Goal: Information Seeking & Learning: Find specific page/section

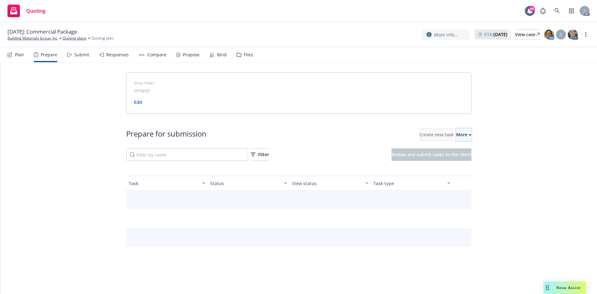
click at [458, 137] on div "More" at bounding box center [463, 135] width 15 height 12
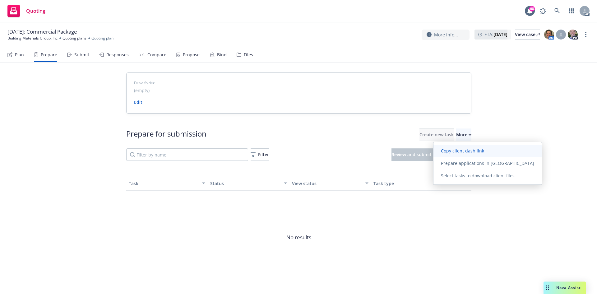
click at [464, 156] on link "Copy client dash link" at bounding box center [488, 151] width 108 height 12
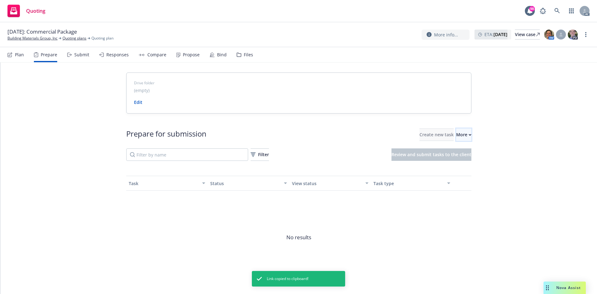
click at [463, 134] on button "More" at bounding box center [463, 134] width 15 height 12
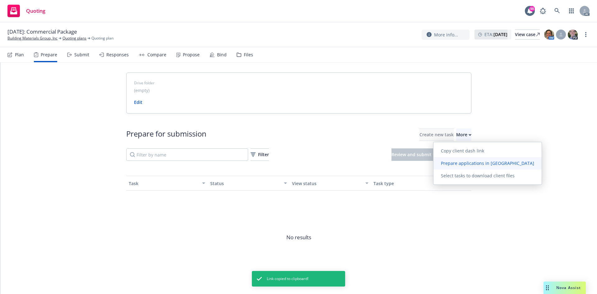
click at [462, 161] on span "Prepare applications in [GEOGRAPHIC_DATA]" at bounding box center [488, 163] width 108 height 6
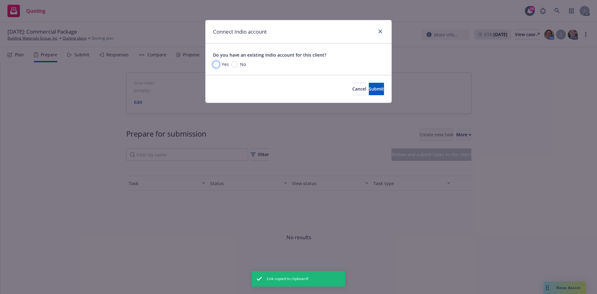
click at [213, 65] on input "Yes" at bounding box center [216, 64] width 6 height 6
radio input "true"
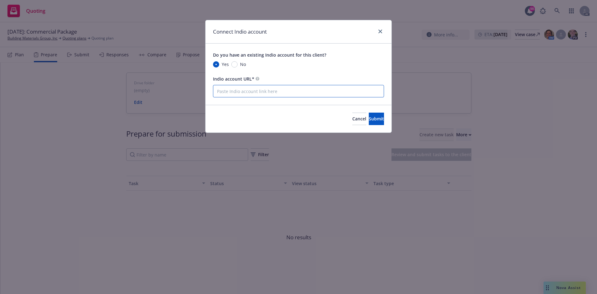
click at [271, 93] on input "Indio account URL*" at bounding box center [298, 91] width 171 height 12
paste input "[URL][DOMAIN_NAME]"
type input "[URL][DOMAIN_NAME]"
click at [373, 115] on button "Submit" at bounding box center [376, 119] width 15 height 12
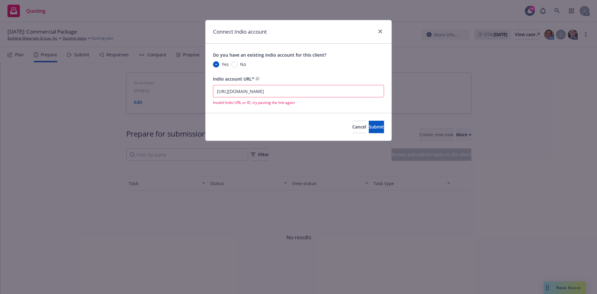
click at [216, 94] on input "https://newfront.useindio.com/accounts/10120248/submissions" at bounding box center [298, 91] width 171 height 12
click at [376, 30] on div at bounding box center [379, 32] width 10 height 8
click at [382, 31] on icon "close" at bounding box center [381, 32] width 4 height 4
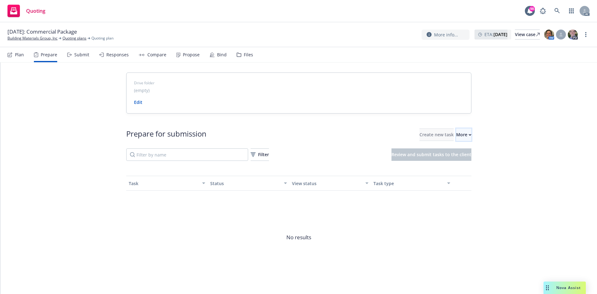
click at [456, 130] on div "More" at bounding box center [463, 135] width 15 height 12
click at [21, 41] on div "10/01/2025: Commercial Package Building Materials Group, Inc Quoting plans Quot…" at bounding box center [298, 34] width 597 height 25
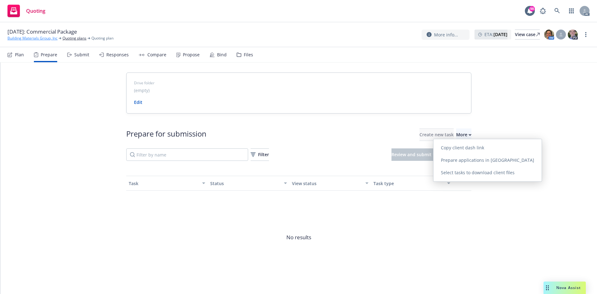
click at [21, 40] on link "Building Materials Group, Inc" at bounding box center [32, 38] width 50 height 6
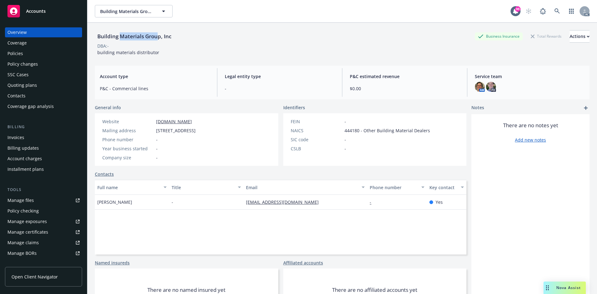
drag, startPoint x: 120, startPoint y: 37, endPoint x: 158, endPoint y: 37, distance: 37.9
click at [158, 37] on div "Building Materials Group, Inc" at bounding box center [134, 36] width 79 height 8
copy div "Materials Grou"
drag, startPoint x: 98, startPoint y: 205, endPoint x: 136, endPoint y: 207, distance: 38.6
click at [136, 207] on div "Mark Swanson" at bounding box center [132, 202] width 74 height 15
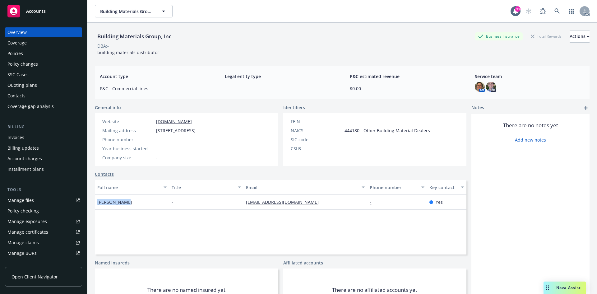
copy span "Mark Swanson"
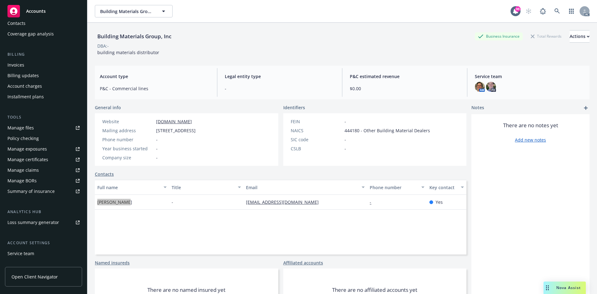
scroll to position [111, 0]
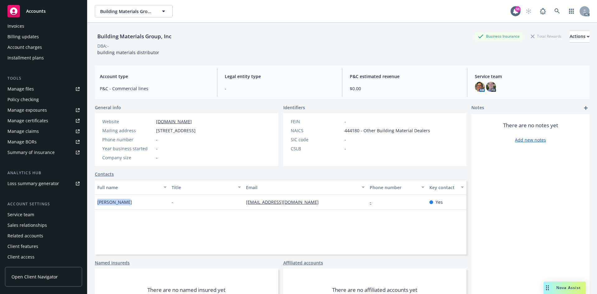
click at [21, 217] on div "Service team" at bounding box center [20, 215] width 27 height 10
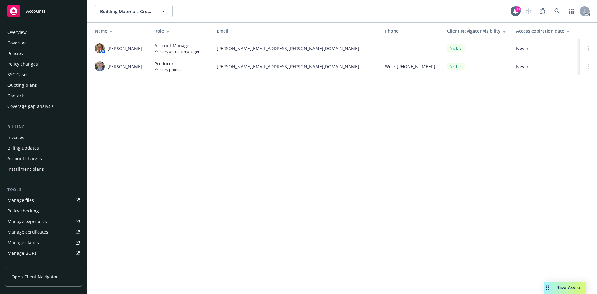
click at [38, 34] on div "Overview" at bounding box center [43, 32] width 72 height 10
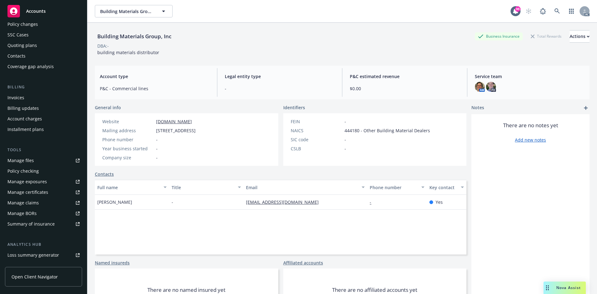
scroll to position [93, 0]
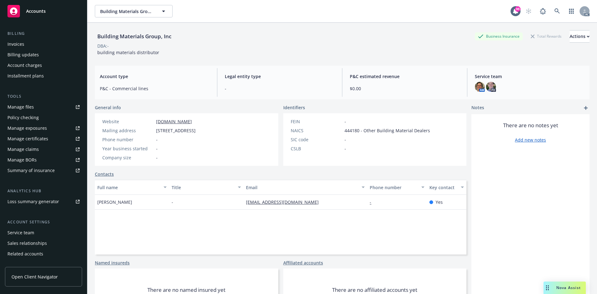
click at [35, 235] on div "Service team" at bounding box center [43, 233] width 72 height 10
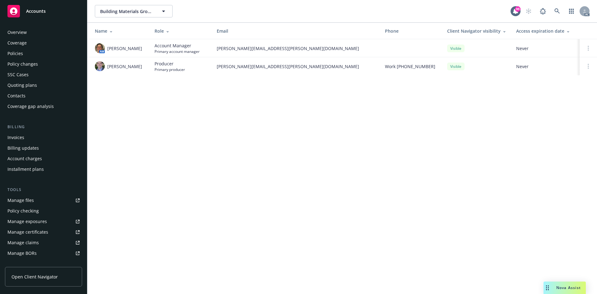
click at [28, 53] on div "Policies" at bounding box center [43, 54] width 72 height 10
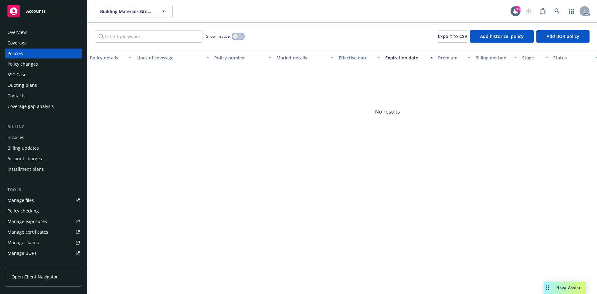
click at [234, 38] on div "button" at bounding box center [235, 36] width 4 height 4
click at [39, 221] on div "Manage exposures" at bounding box center [27, 221] width 40 height 10
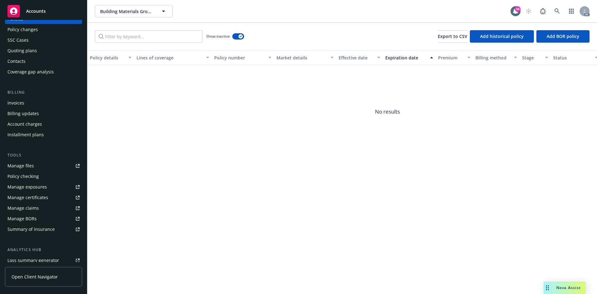
scroll to position [62, 0]
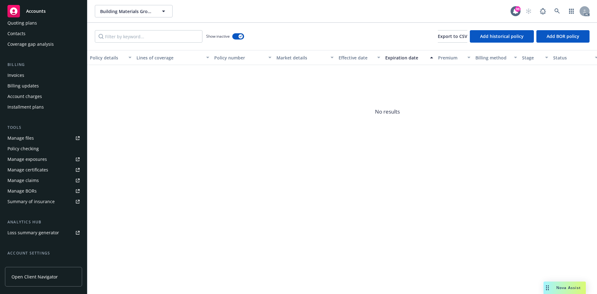
click at [31, 139] on div "Manage files" at bounding box center [20, 138] width 26 height 10
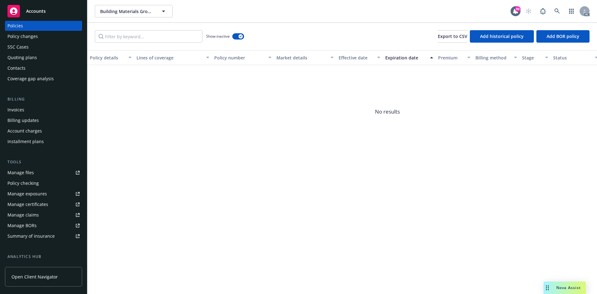
scroll to position [0, 0]
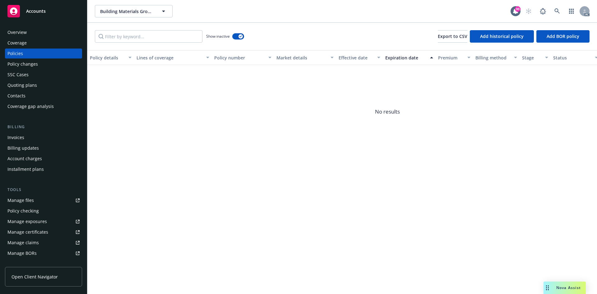
click at [40, 29] on div "Overview" at bounding box center [43, 32] width 72 height 10
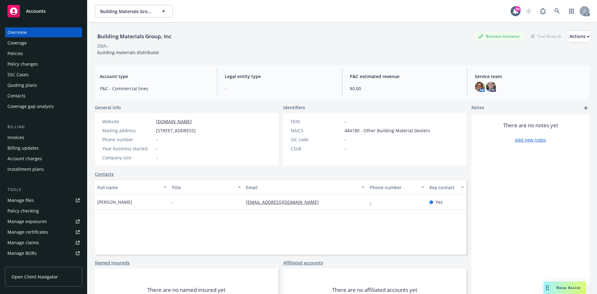
click at [196, 132] on span "427 Mendocino Avenue, Santa Rosa, CA, 95401" at bounding box center [176, 130] width 40 height 7
copy span "CA"
drag, startPoint x: 342, startPoint y: 131, endPoint x: 357, endPoint y: 131, distance: 14.6
click at [357, 131] on span "444180 - Other Building Material Dealers" at bounding box center [388, 130] width 86 height 7
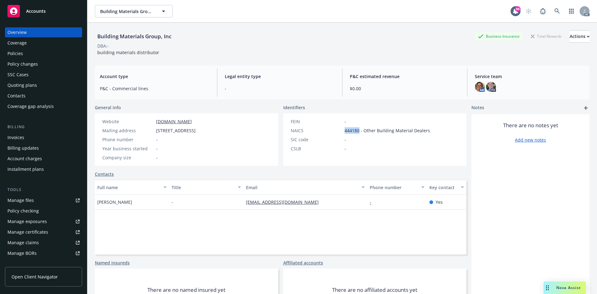
copy span "444180"
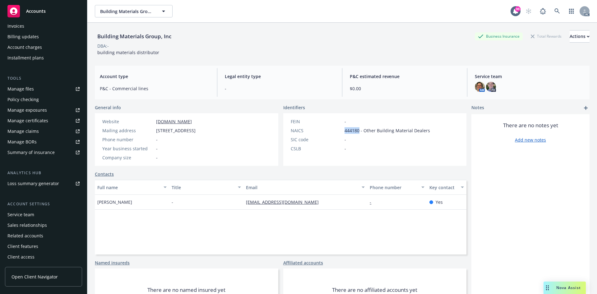
click at [20, 219] on div "Service team" at bounding box center [20, 215] width 27 height 10
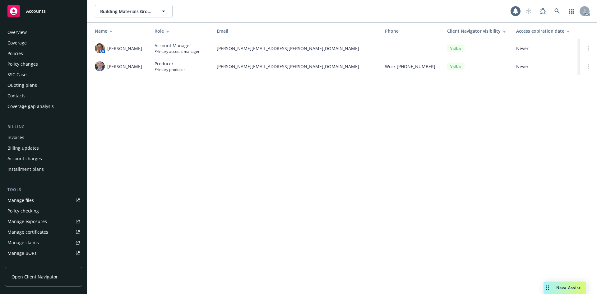
scroll to position [111, 0]
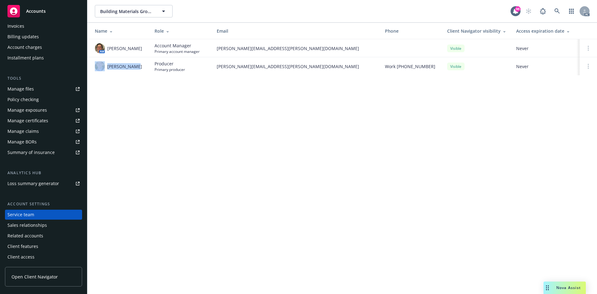
drag, startPoint x: 106, startPoint y: 66, endPoint x: 135, endPoint y: 69, distance: 29.1
click at [135, 69] on div "Tim Dunleavy" at bounding box center [120, 66] width 50 height 10
copy div "Tim Dunleavy"
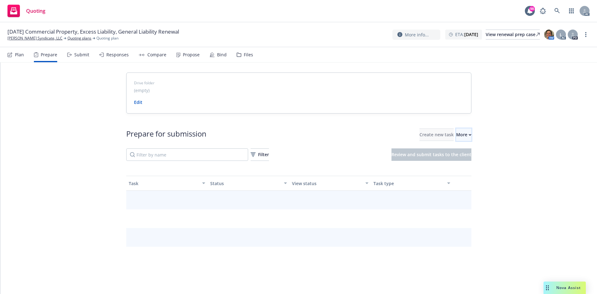
click at [456, 138] on div "More" at bounding box center [463, 135] width 15 height 12
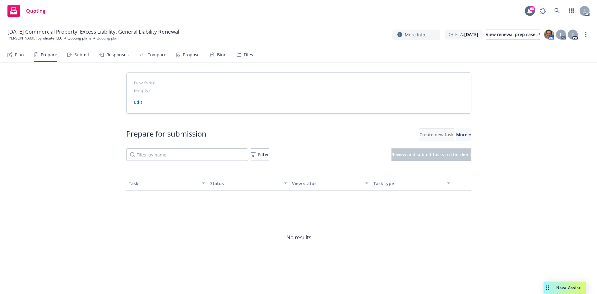
click at [461, 160] on span "Go to Indio account" at bounding box center [461, 163] width 55 height 6
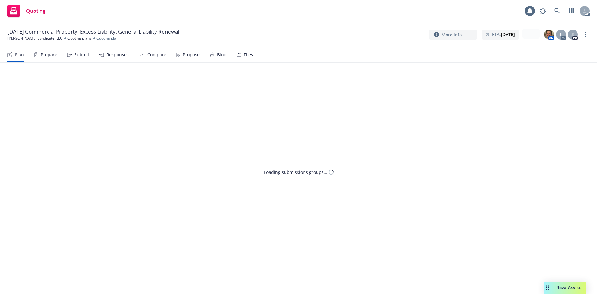
click at [46, 57] on div "Prepare" at bounding box center [49, 54] width 16 height 5
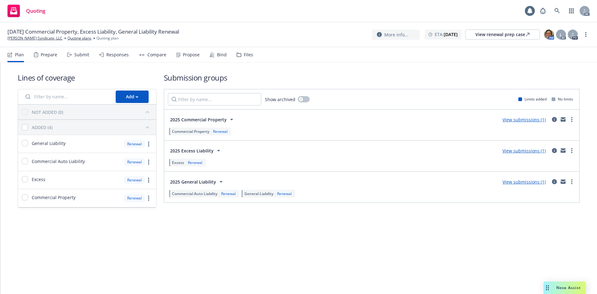
click at [46, 57] on div "Prepare" at bounding box center [49, 54] width 16 height 5
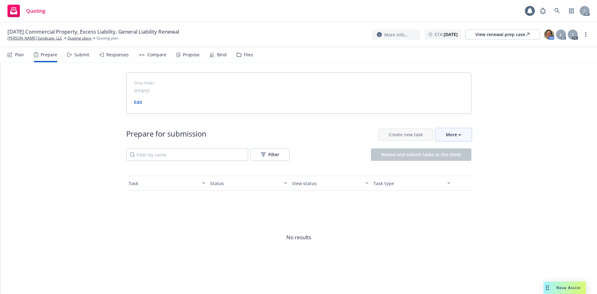
click at [452, 138] on div "More" at bounding box center [453, 135] width 15 height 12
click at [462, 164] on span "Go to Indio account" at bounding box center [461, 163] width 55 height 6
click at [34, 39] on link "Weiman Syndicate, LLC" at bounding box center [34, 38] width 55 height 6
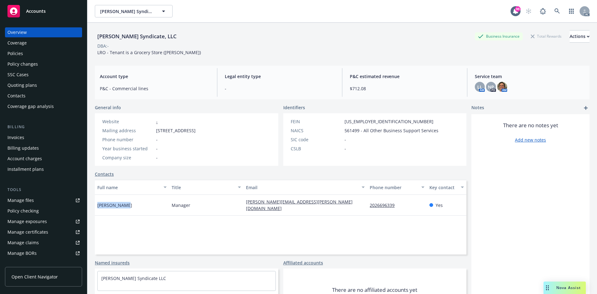
drag, startPoint x: 97, startPoint y: 203, endPoint x: 129, endPoint y: 208, distance: 33.0
click at [129, 208] on div "Aaron Weiman" at bounding box center [132, 205] width 74 height 21
copy span "Aaron Weiman"
click at [32, 51] on div "Policies" at bounding box center [43, 54] width 72 height 10
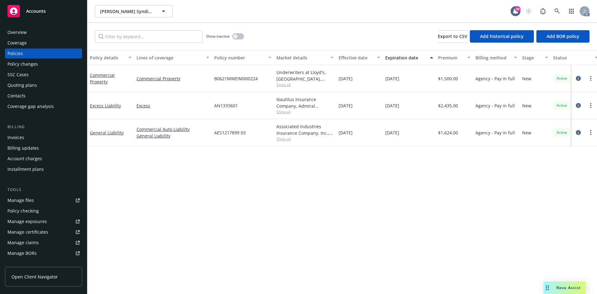
drag, startPoint x: 339, startPoint y: 106, endPoint x: 358, endPoint y: 109, distance: 19.8
click at [353, 109] on span "12/15/2024" at bounding box center [346, 105] width 14 height 7
click at [370, 111] on div "12/15/2024" at bounding box center [359, 105] width 47 height 27
drag, startPoint x: 339, startPoint y: 80, endPoint x: 359, endPoint y: 82, distance: 20.0
click at [359, 82] on div "12/15/2024" at bounding box center [359, 78] width 47 height 27
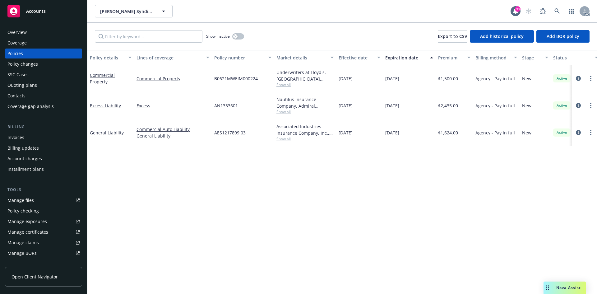
click at [377, 82] on div "12/15/2024" at bounding box center [359, 78] width 47 height 27
click at [579, 133] on icon "circleInformation" at bounding box center [578, 132] width 5 height 5
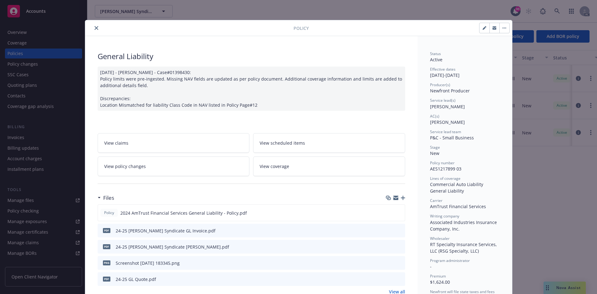
scroll to position [62, 0]
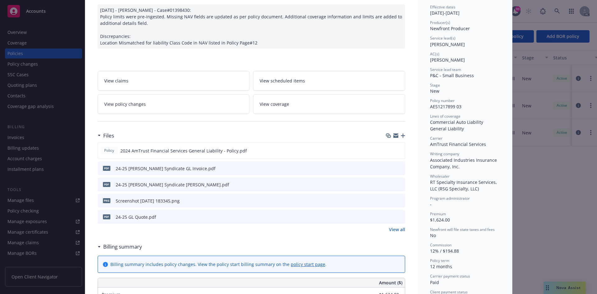
click at [395, 227] on link "View all" at bounding box center [397, 229] width 16 height 7
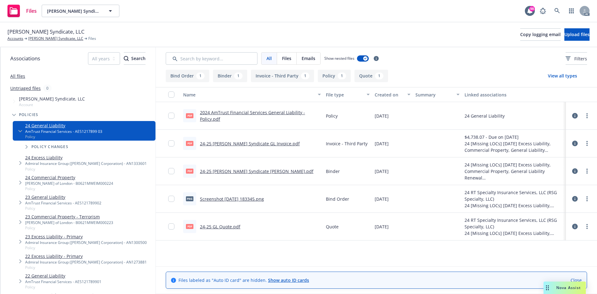
click at [250, 112] on link "2024 AmTrust Financial Services General Liability - Policy.pdf" at bounding box center [252, 115] width 105 height 12
click at [45, 34] on span "[PERSON_NAME] Syndicate, LLC" at bounding box center [45, 32] width 77 height 8
click at [44, 36] on link "[PERSON_NAME] Syndicate, LLC" at bounding box center [55, 39] width 55 height 6
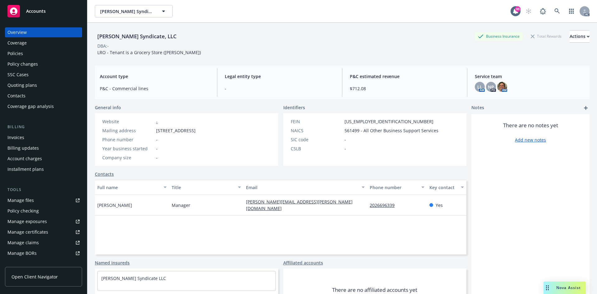
click at [26, 53] on div "Policies" at bounding box center [43, 54] width 72 height 10
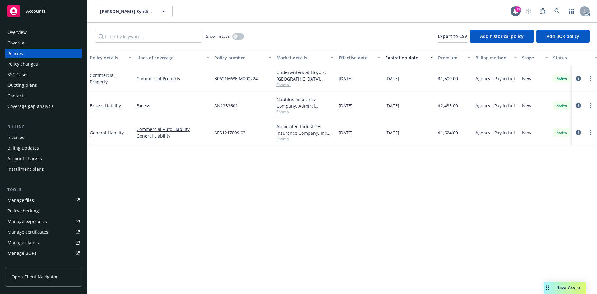
click at [578, 107] on icon "circleInformation" at bounding box center [578, 105] width 5 height 5
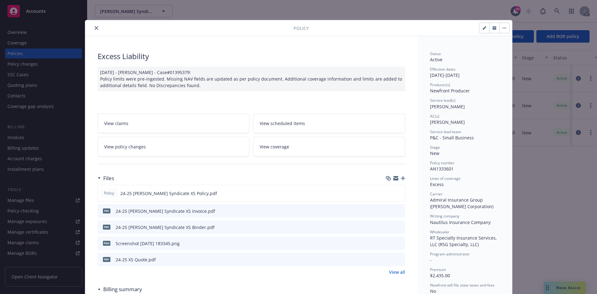
scroll to position [93, 0]
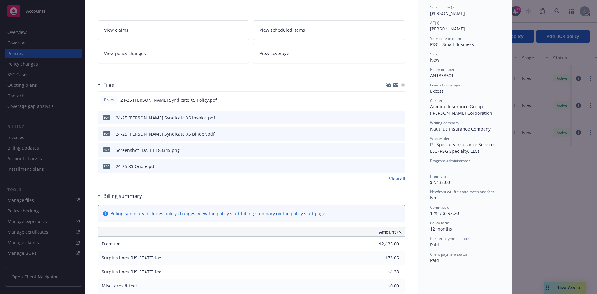
click at [395, 178] on link "View all" at bounding box center [397, 178] width 16 height 7
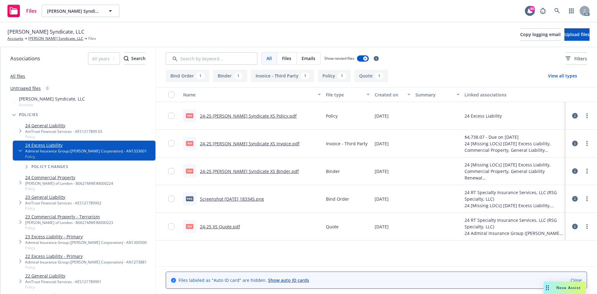
click at [237, 119] on link "24-25 [PERSON_NAME] Syndicate XS Policy.pdf" at bounding box center [248, 116] width 97 height 6
click at [257, 117] on link "24-25 [PERSON_NAME] Syndicate XS Policy.pdf" at bounding box center [248, 116] width 97 height 6
click at [45, 39] on link "[PERSON_NAME] Syndicate, LLC" at bounding box center [55, 39] width 55 height 6
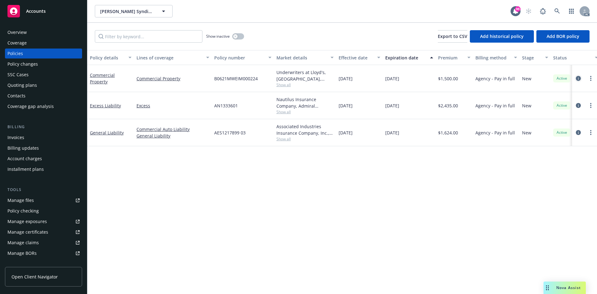
click at [579, 78] on icon "circleInformation" at bounding box center [578, 78] width 5 height 5
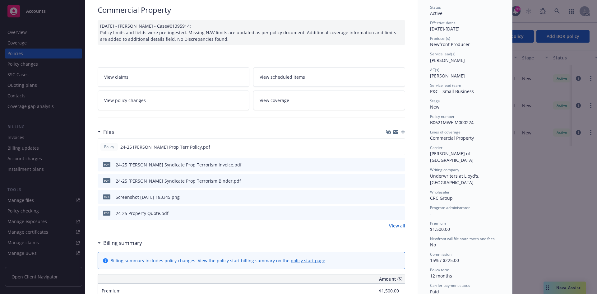
scroll to position [62, 0]
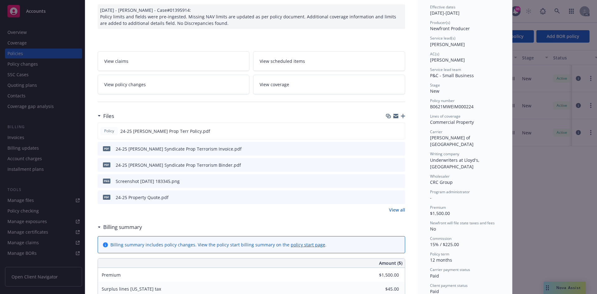
click at [395, 208] on link "View all" at bounding box center [397, 210] width 16 height 7
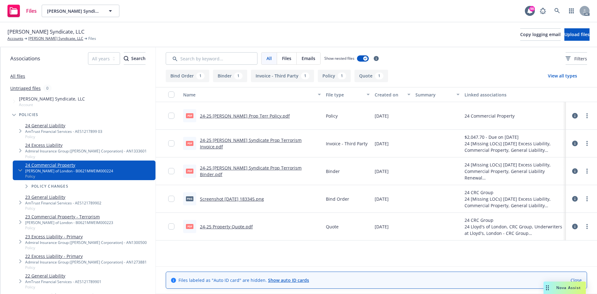
click at [243, 118] on link "24-25 [PERSON_NAME] Prop Terr Policy.pdf" at bounding box center [245, 116] width 90 height 6
